Goal: Task Accomplishment & Management: Complete application form

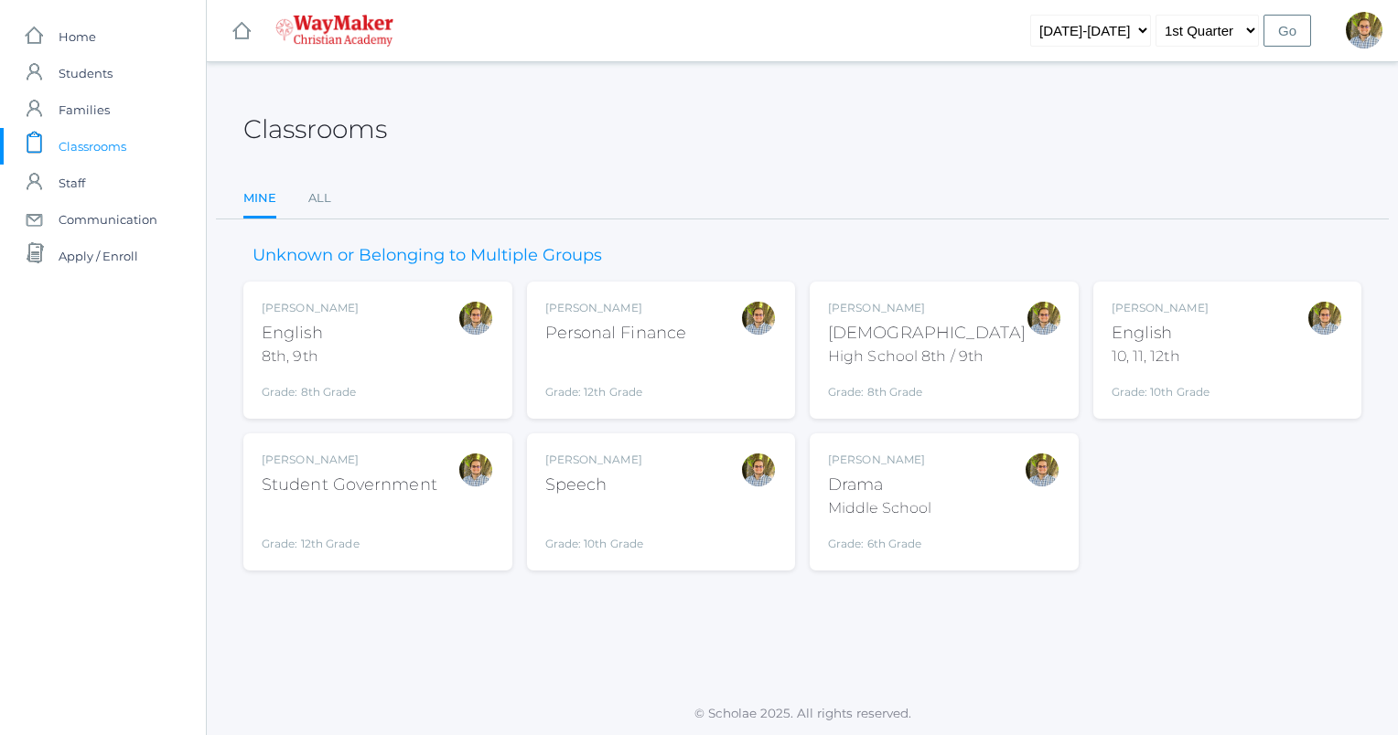
click at [780, 140] on div "Classrooms" at bounding box center [802, 119] width 1118 height 68
click at [422, 351] on div "[PERSON_NAME] [DEMOGRAPHIC_DATA] 8th, 9th Grade: 8th Grade 08ENGLISH" at bounding box center [378, 350] width 232 height 101
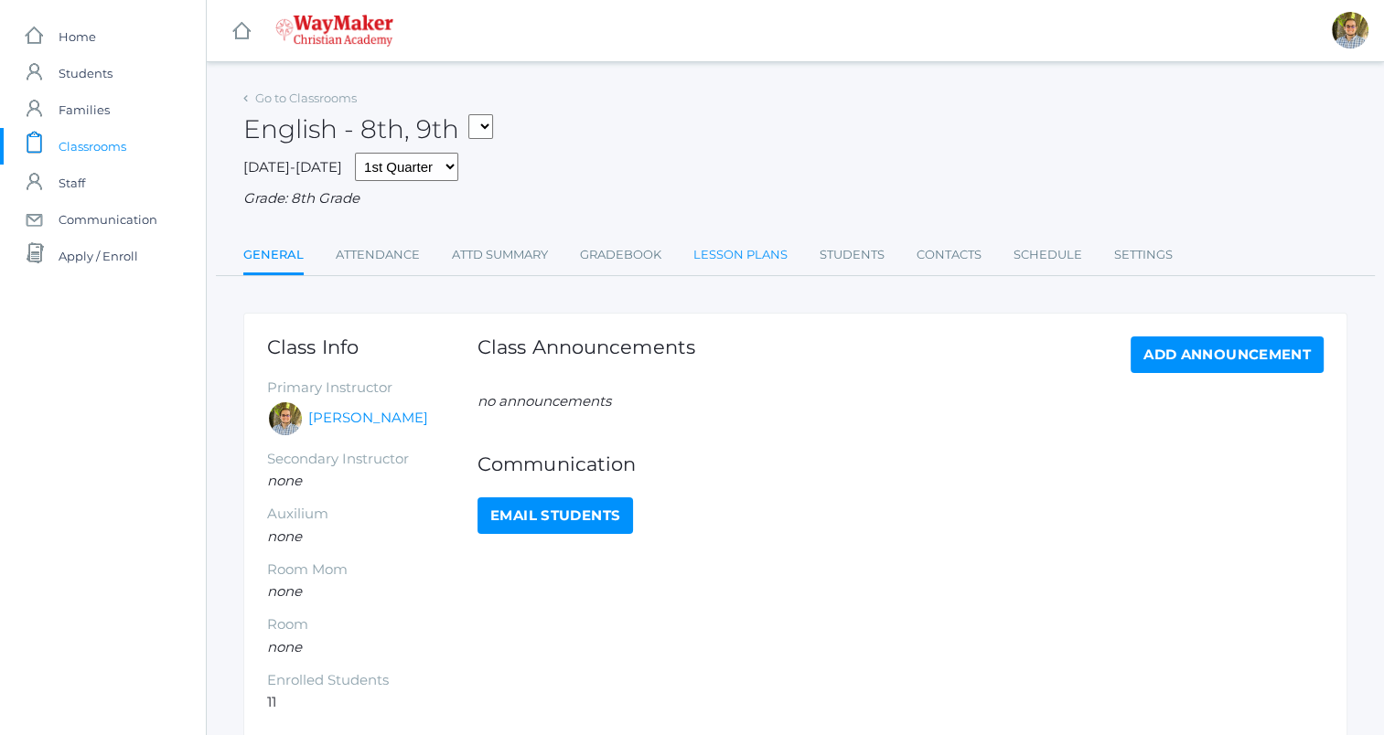
click at [749, 263] on link "Lesson Plans" at bounding box center [740, 255] width 94 height 37
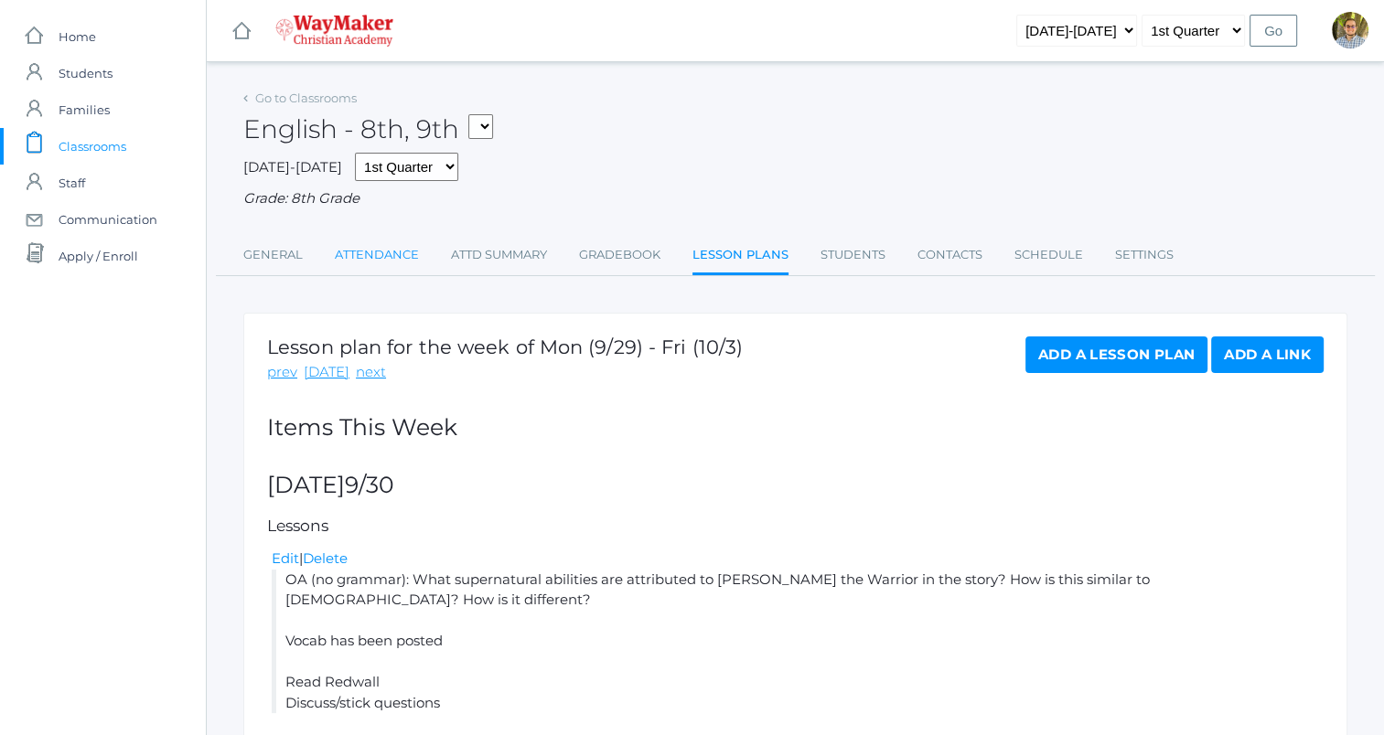
click at [370, 252] on link "Attendance" at bounding box center [377, 255] width 84 height 37
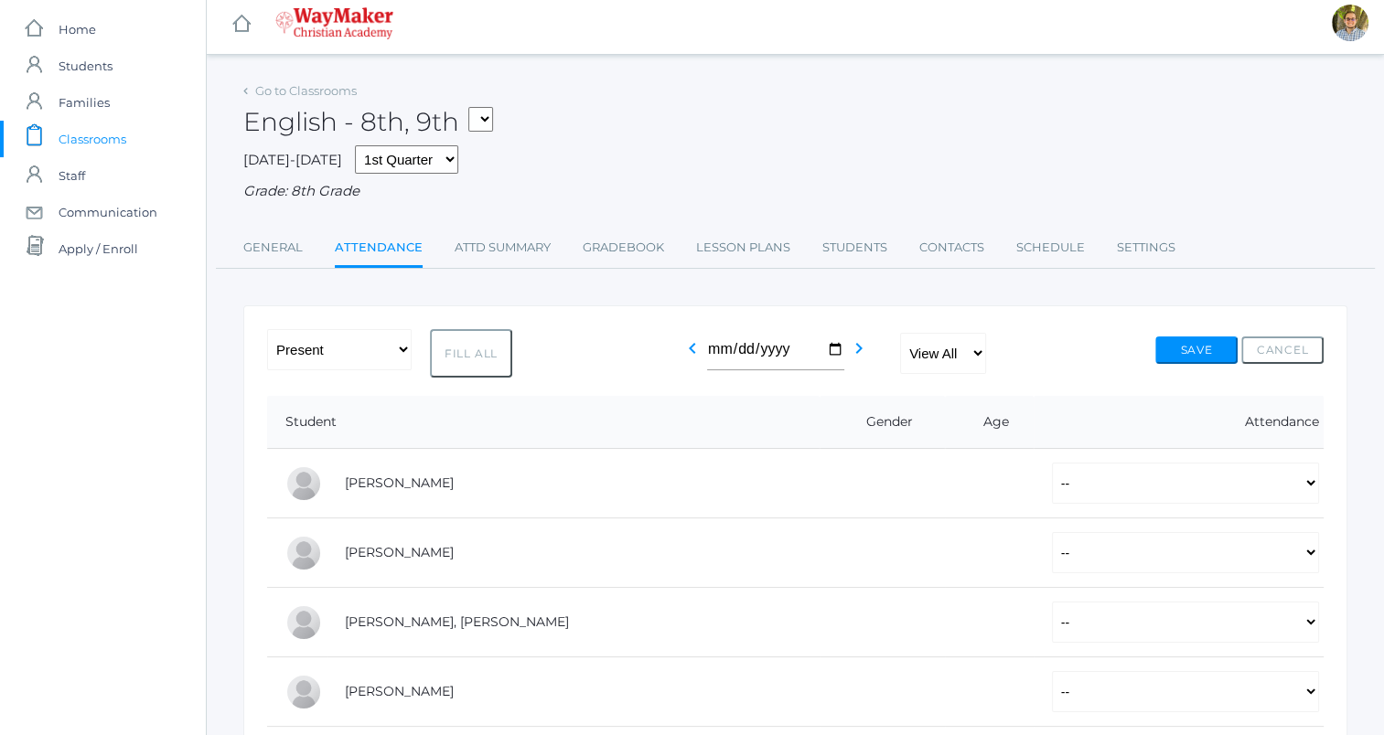
scroll to position [11, 0]
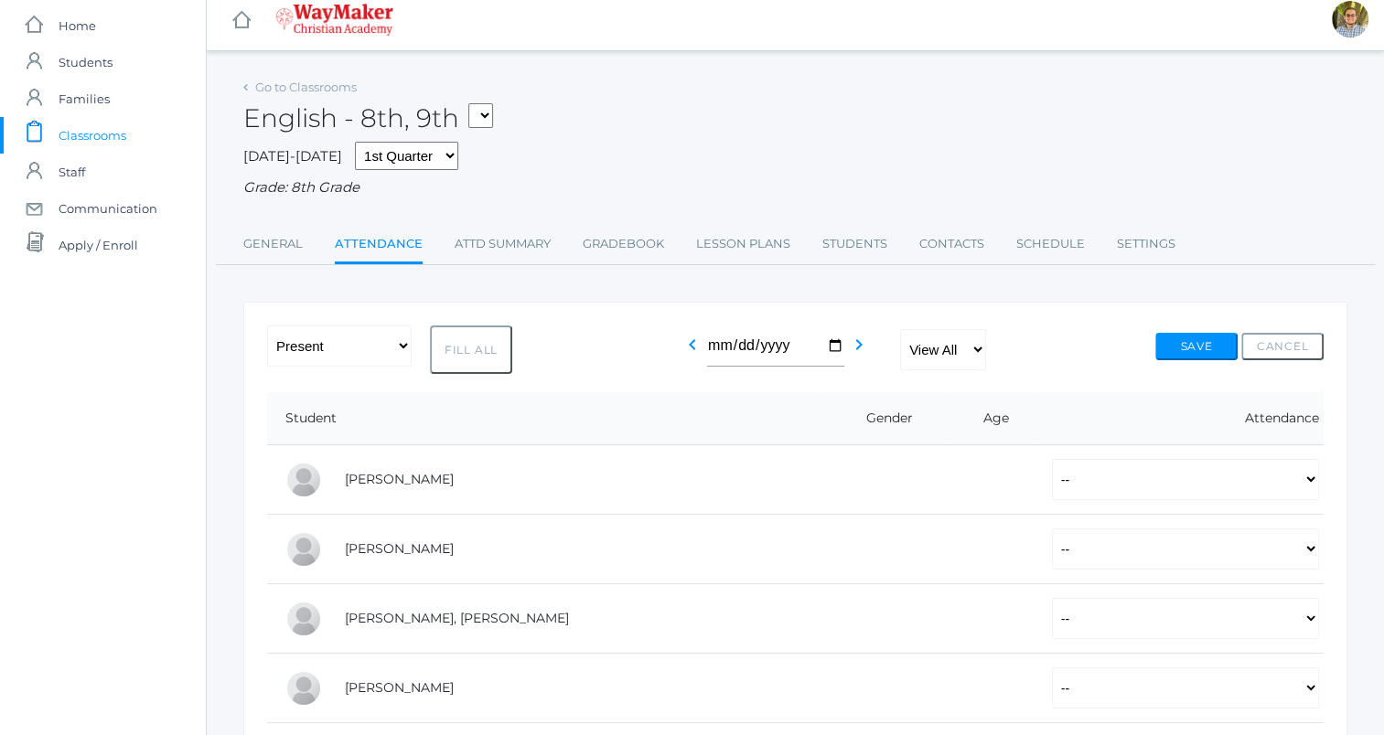
click at [469, 353] on button "Fill All" at bounding box center [471, 350] width 82 height 48
select select "P"
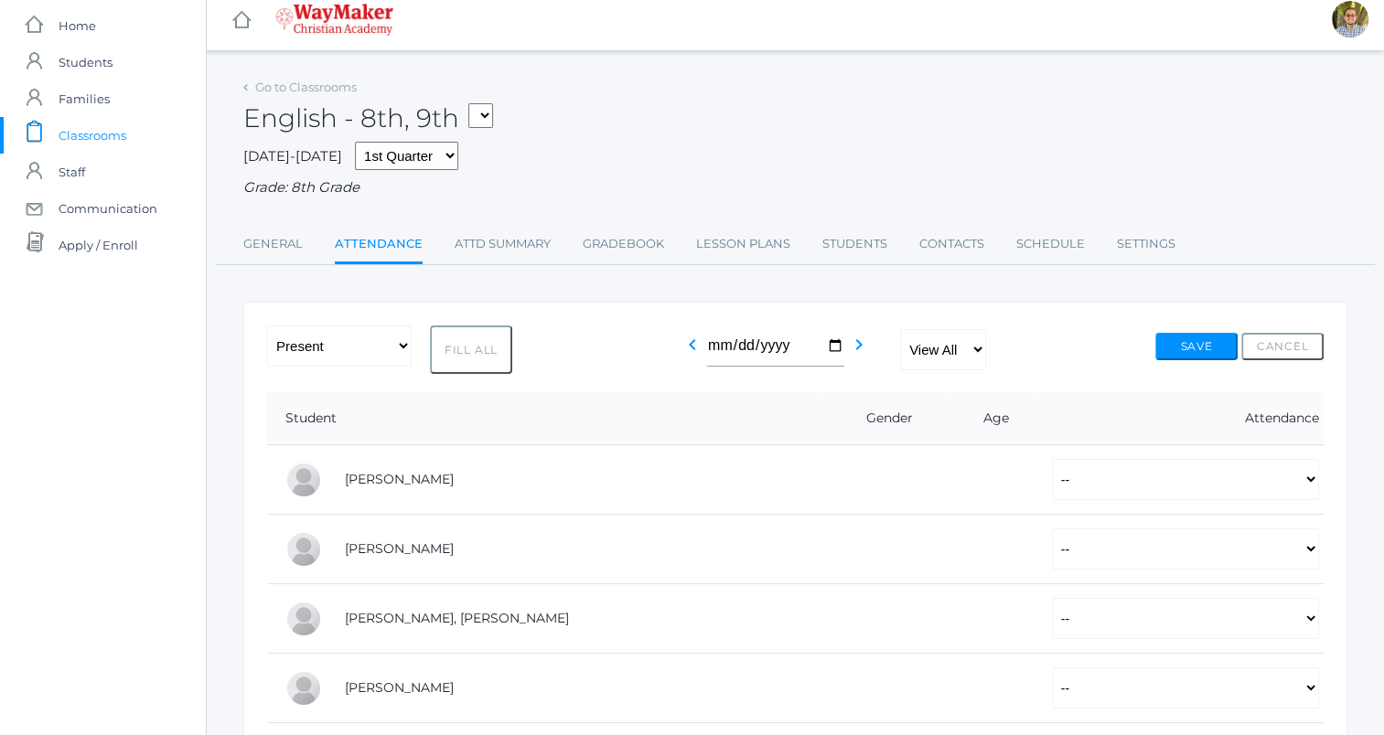
select select "P"
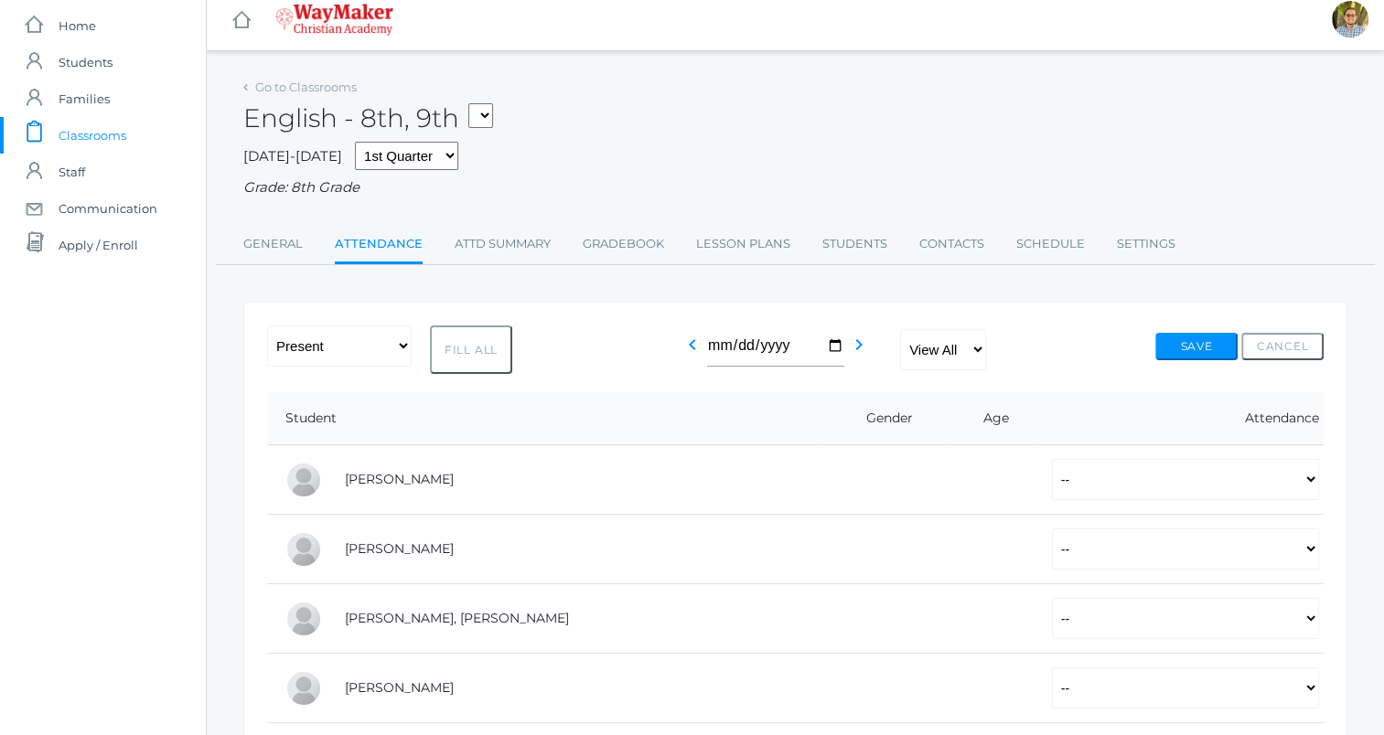
select select "P"
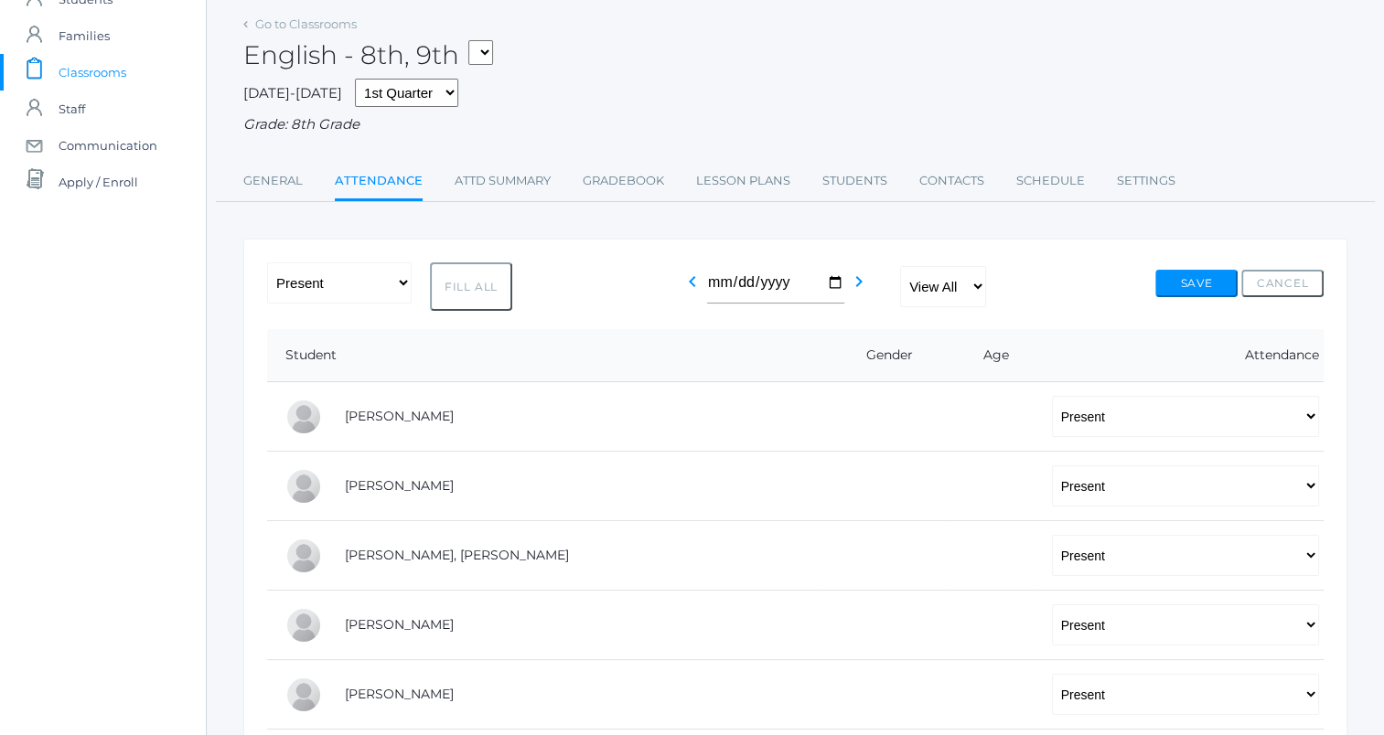
scroll to position [0, 0]
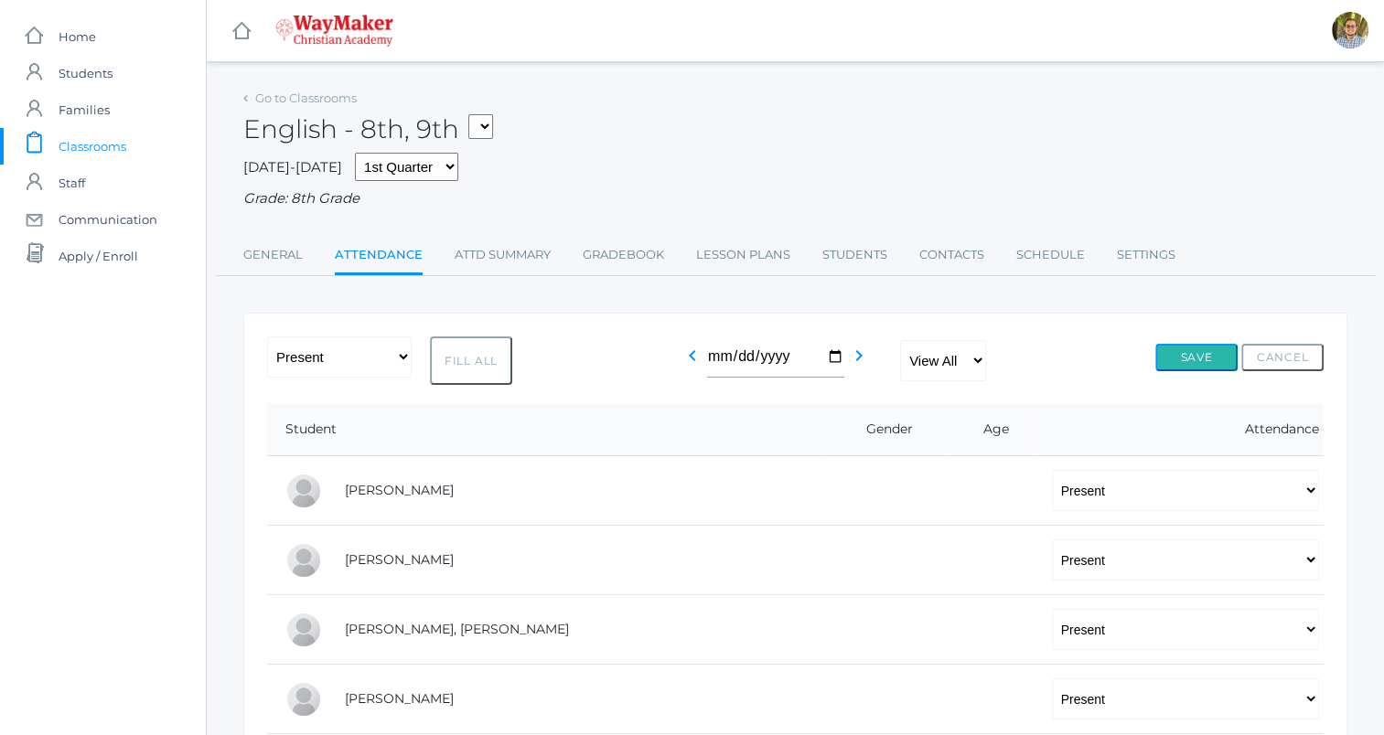
click at [1194, 352] on button "Save" at bounding box center [1196, 357] width 82 height 27
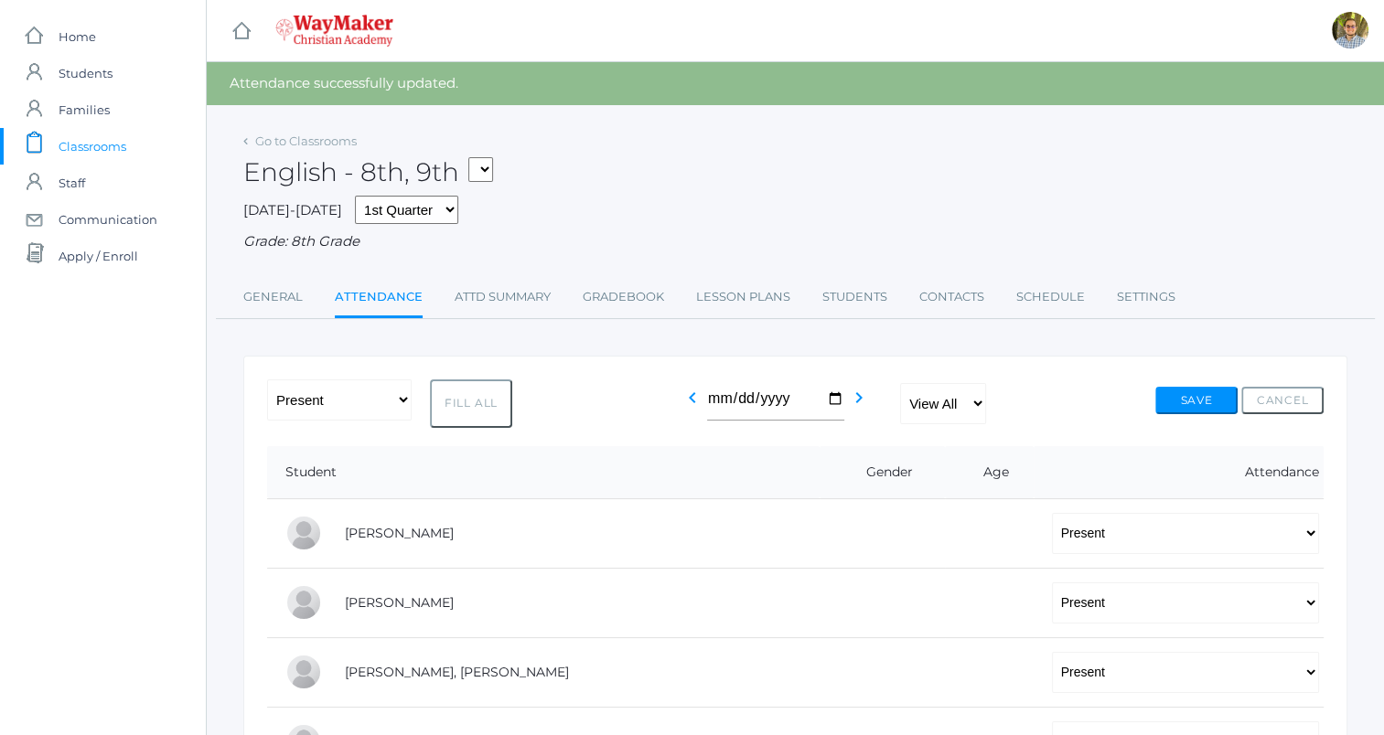
click at [96, 150] on span "Classrooms" at bounding box center [93, 146] width 68 height 37
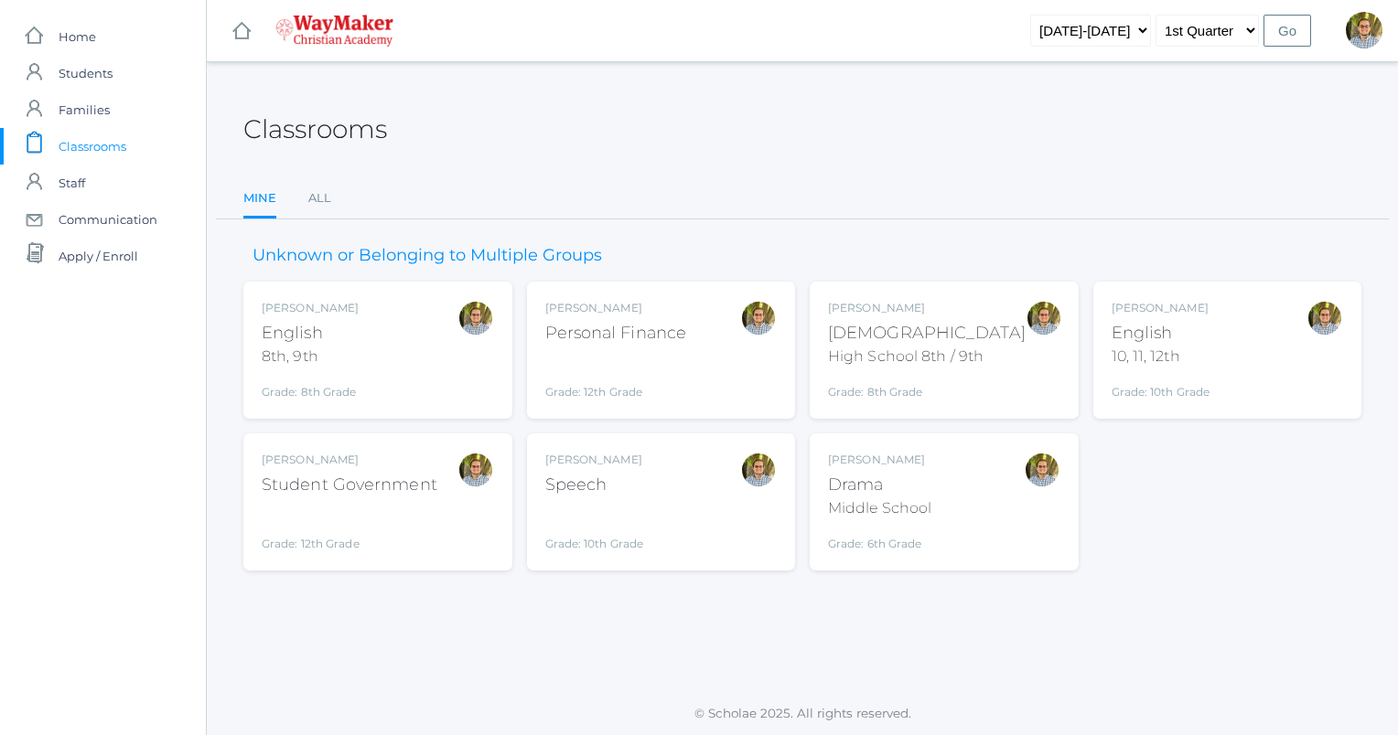
click at [368, 337] on div "[PERSON_NAME] [DEMOGRAPHIC_DATA] 8th, 9th Grade: 8th Grade 08ENGLISH" at bounding box center [378, 350] width 232 height 101
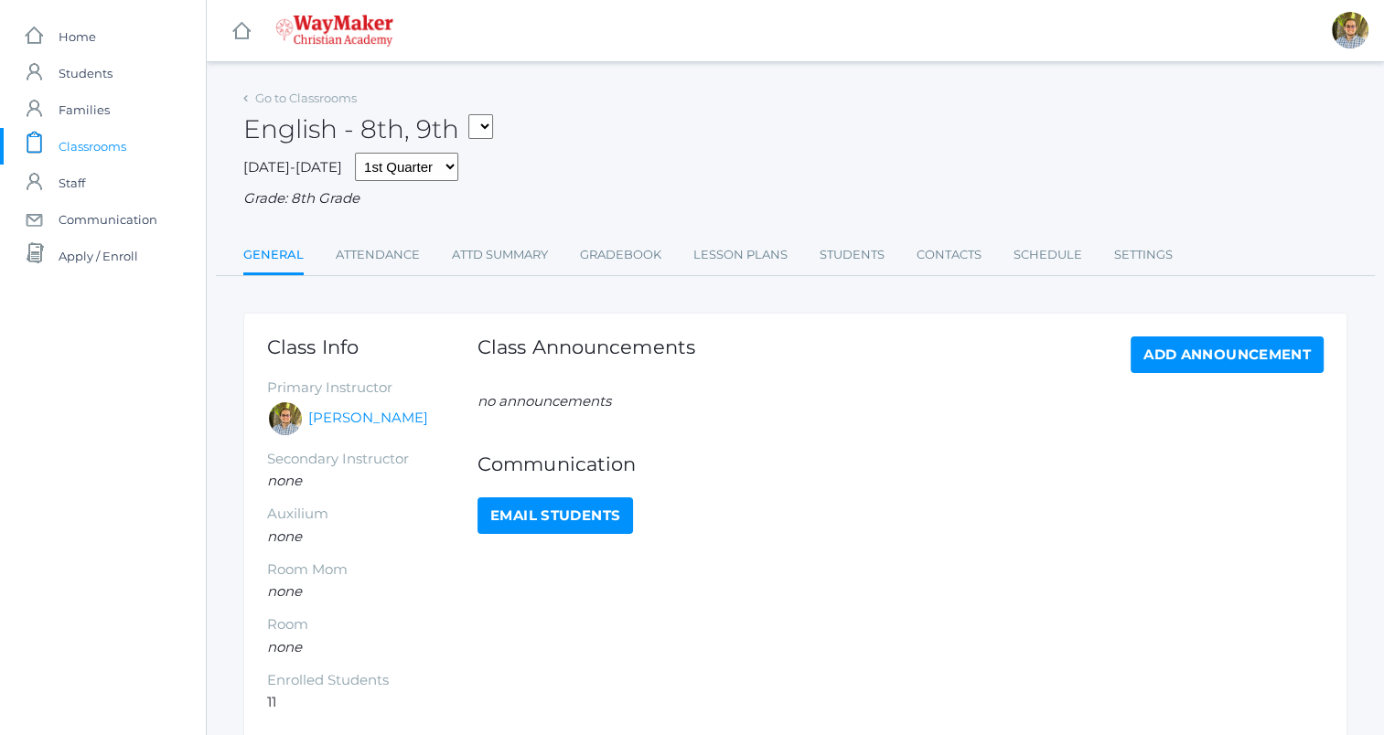
click at [747, 276] on div "General Attendance Attd Summary Gradebook Lesson Plans Students Contacts Schedu…" at bounding box center [795, 257] width 1159 height 40
click at [743, 255] on link "Lesson Plans" at bounding box center [740, 255] width 94 height 37
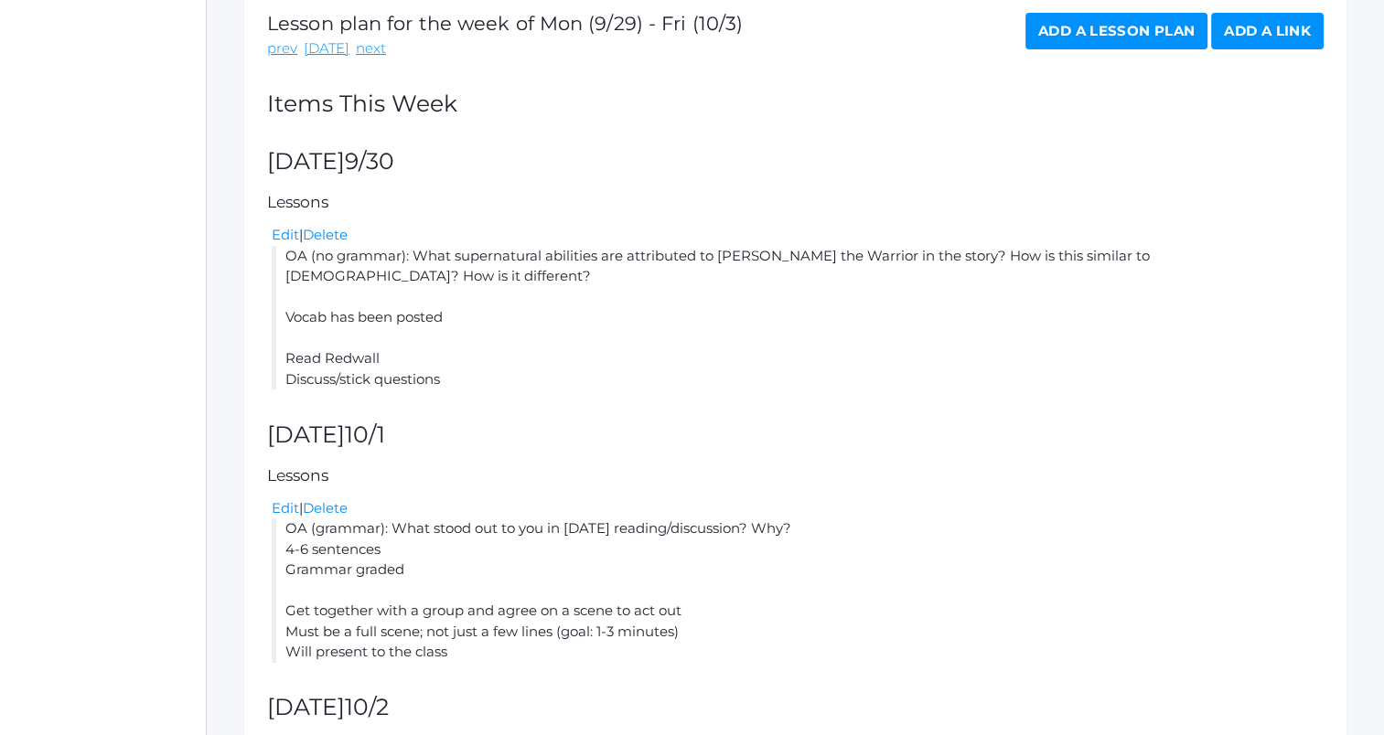
scroll to position [860, 0]
